Goal: Task Accomplishment & Management: Manage account settings

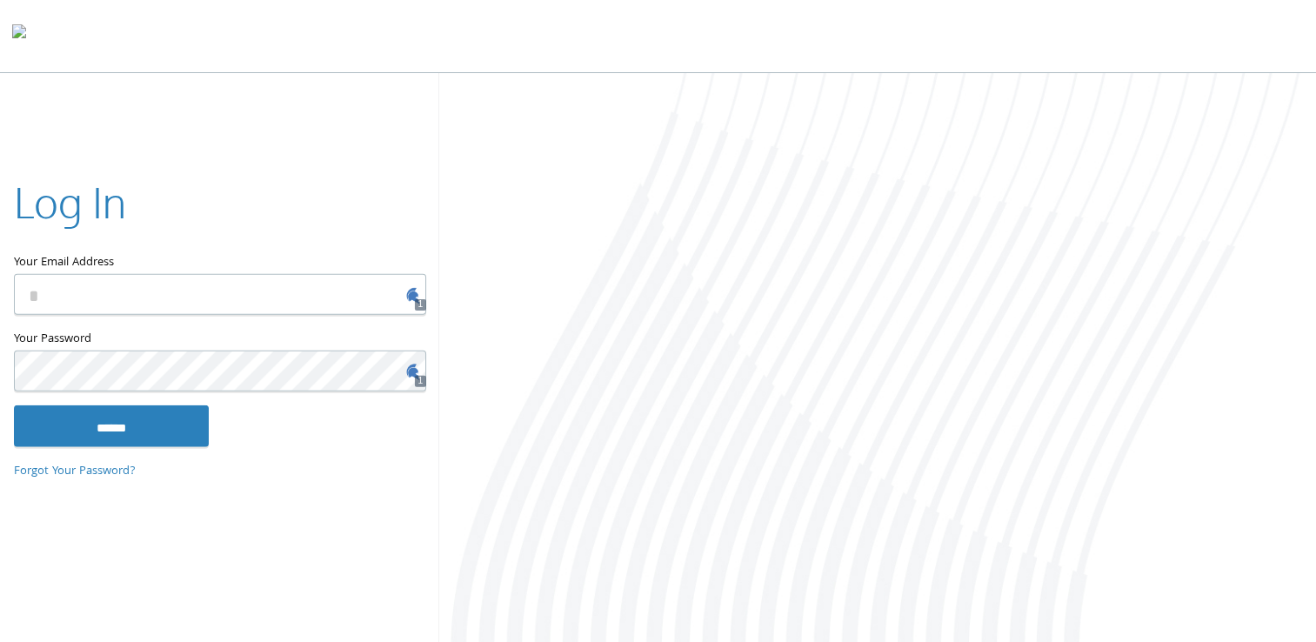
type input "**********"
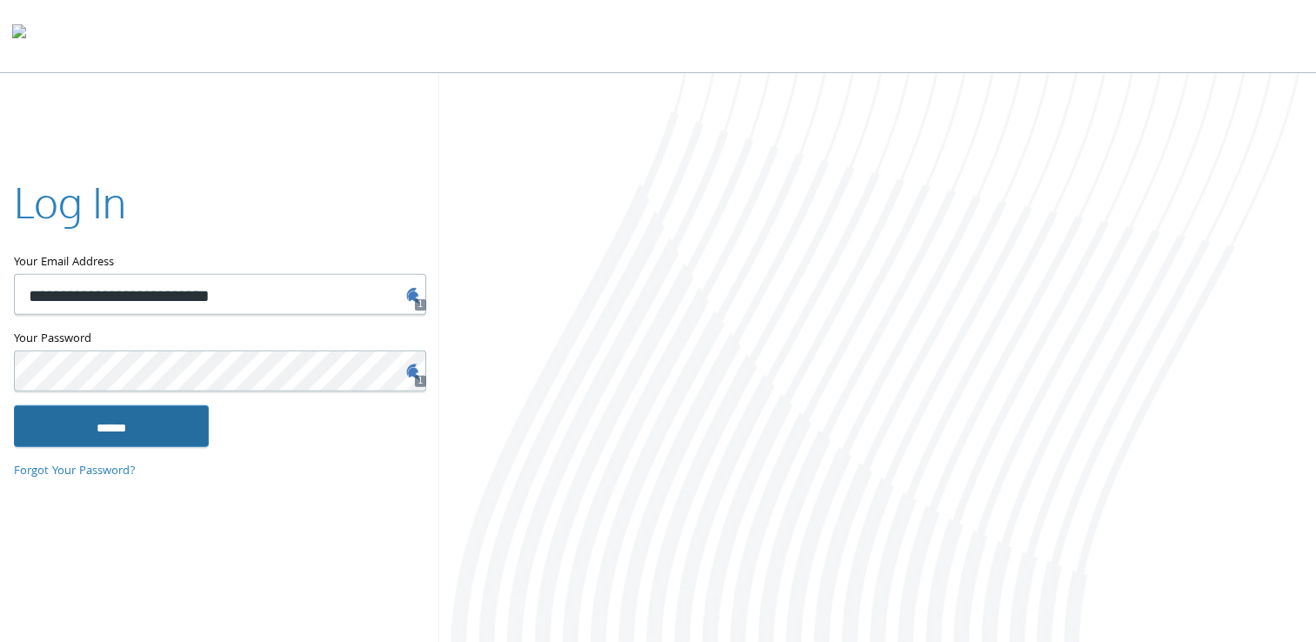
click at [124, 426] on input "******" at bounding box center [111, 425] width 195 height 42
